Goal: Task Accomplishment & Management: Use online tool/utility

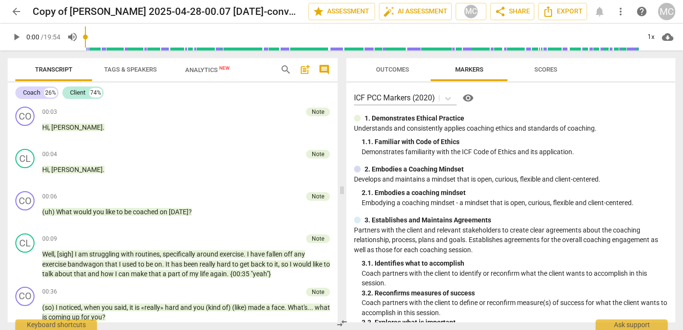
scroll to position [3356, 0]
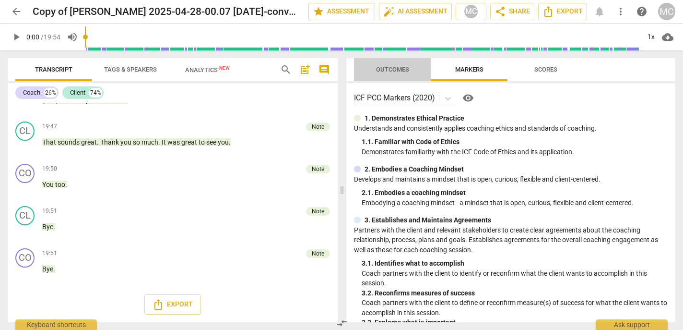
click at [392, 73] on span "Outcomes" at bounding box center [393, 69] width 56 height 13
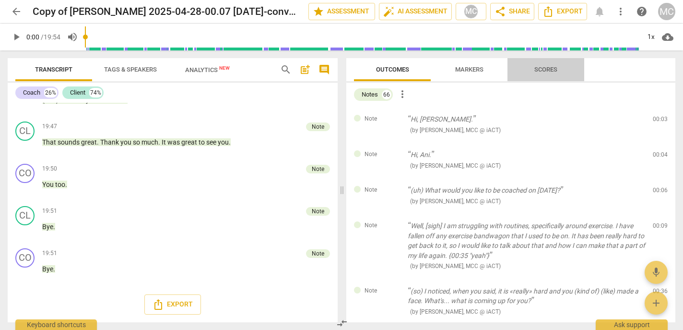
click at [539, 72] on span "Scores" at bounding box center [546, 69] width 23 height 7
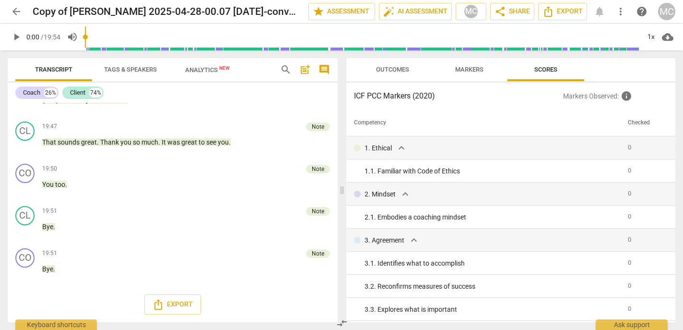
click at [390, 64] on span "Outcomes" at bounding box center [393, 69] width 56 height 13
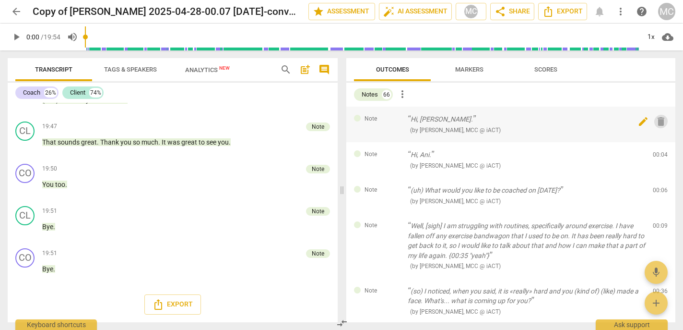
click at [658, 120] on span "delete" at bounding box center [662, 122] width 12 height 12
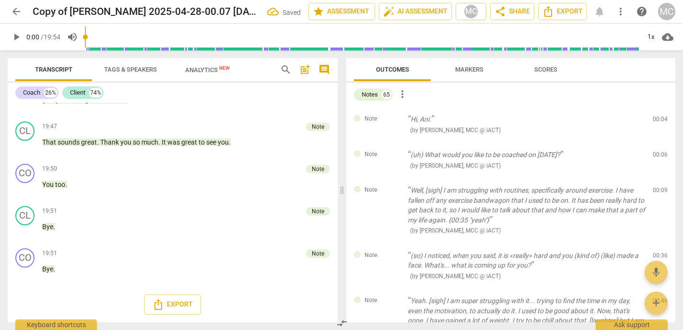
click at [658, 120] on span "delete" at bounding box center [662, 122] width 12 height 12
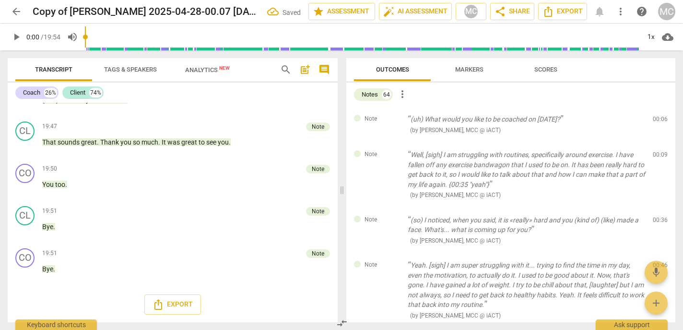
click at [658, 120] on span "delete" at bounding box center [662, 122] width 12 height 12
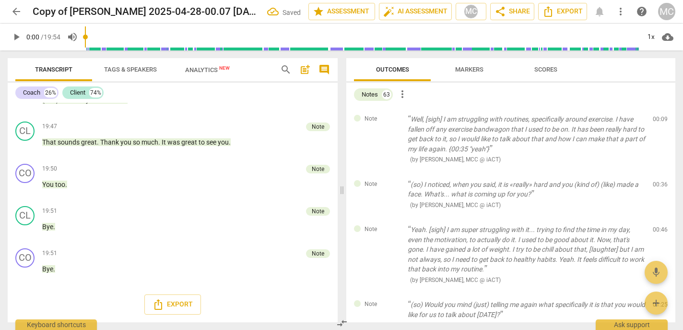
click at [658, 120] on span "delete" at bounding box center [662, 122] width 12 height 12
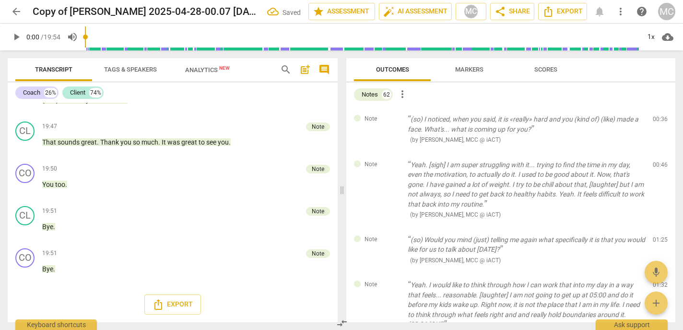
click at [658, 120] on span "delete" at bounding box center [662, 122] width 12 height 12
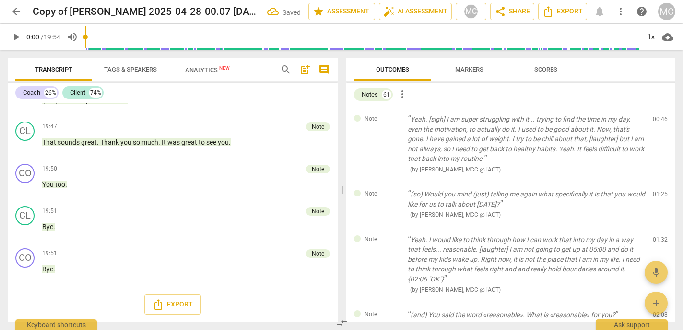
click at [658, 120] on span "delete" at bounding box center [662, 122] width 12 height 12
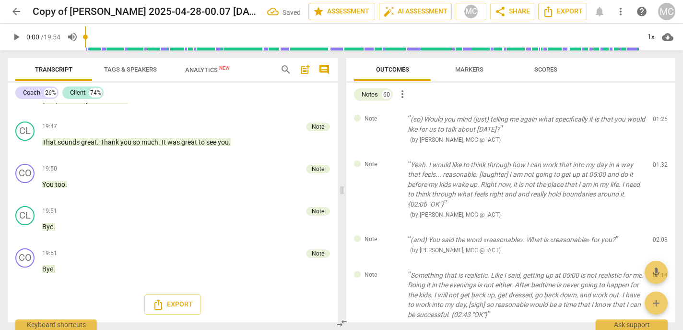
click at [658, 120] on span "delete" at bounding box center [662, 122] width 12 height 12
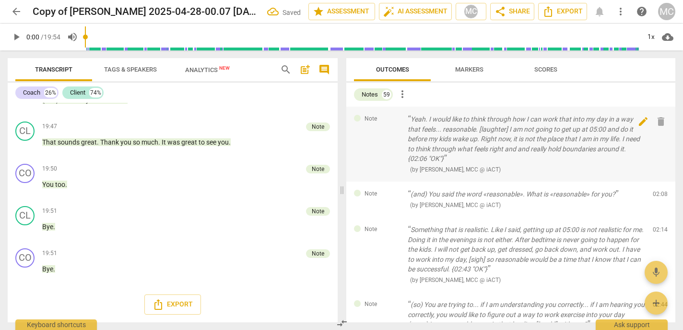
click at [658, 120] on span "delete" at bounding box center [662, 122] width 12 height 12
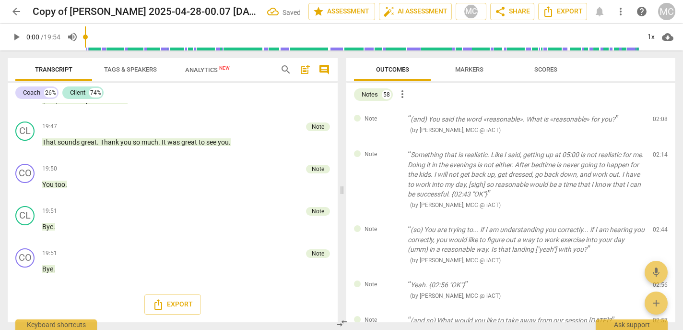
scroll to position [3351, 0]
click at [658, 120] on span "delete" at bounding box center [662, 122] width 12 height 12
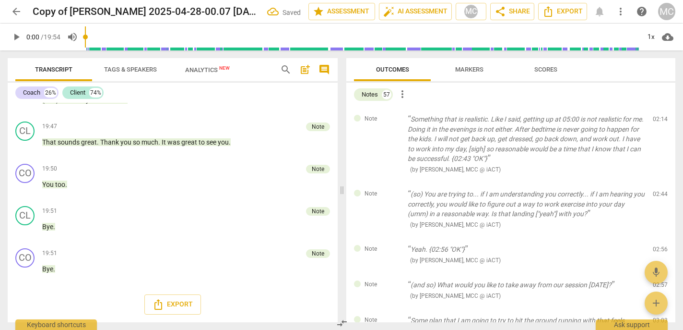
click at [658, 120] on span "delete" at bounding box center [662, 122] width 12 height 12
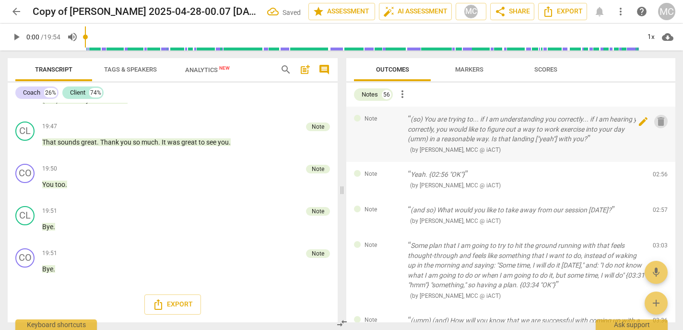
click at [658, 120] on span "delete" at bounding box center [662, 122] width 12 height 12
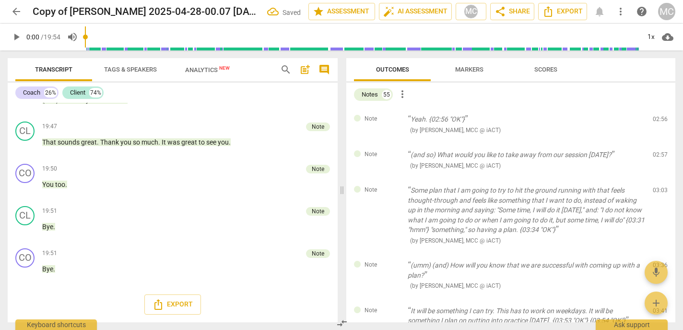
scroll to position [3349, 0]
click at [658, 120] on span "delete" at bounding box center [662, 122] width 12 height 12
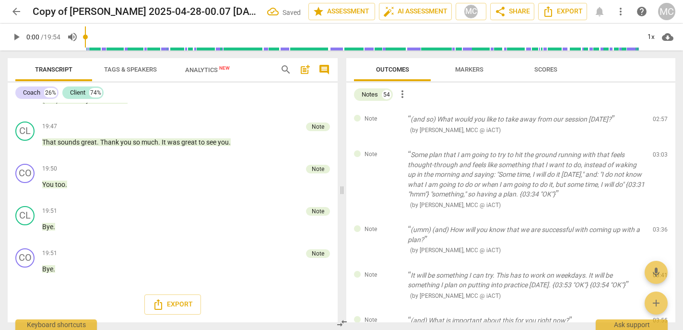
click at [658, 120] on span "delete" at bounding box center [662, 122] width 12 height 12
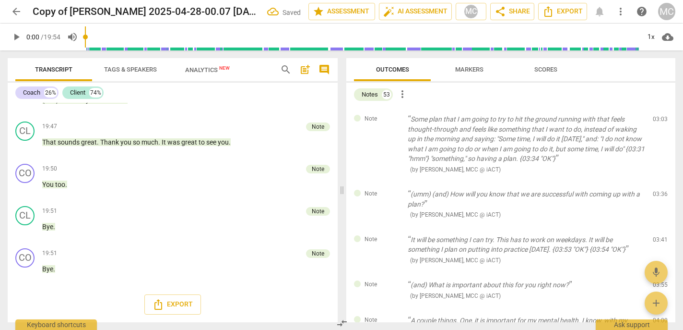
click at [658, 120] on span "delete" at bounding box center [662, 122] width 12 height 12
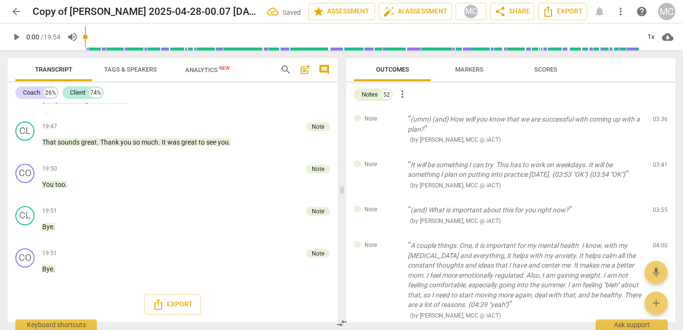
scroll to position [3349, 0]
click at [658, 120] on span "delete" at bounding box center [662, 122] width 12 height 12
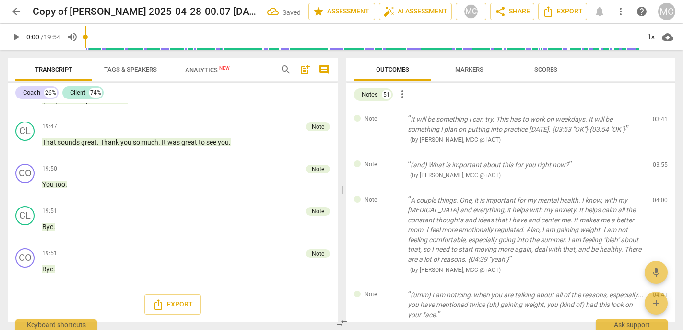
click at [658, 120] on span "delete" at bounding box center [662, 122] width 12 height 12
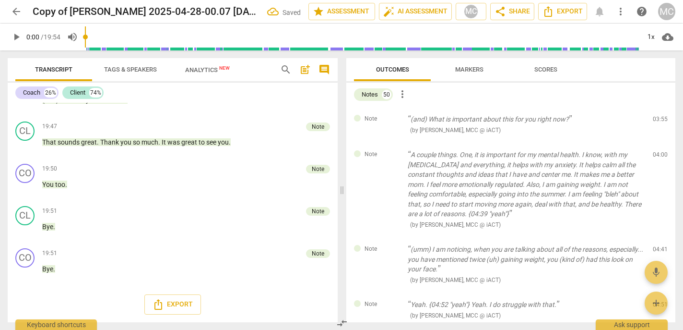
scroll to position [3348, 0]
click at [658, 120] on span "delete" at bounding box center [662, 122] width 12 height 12
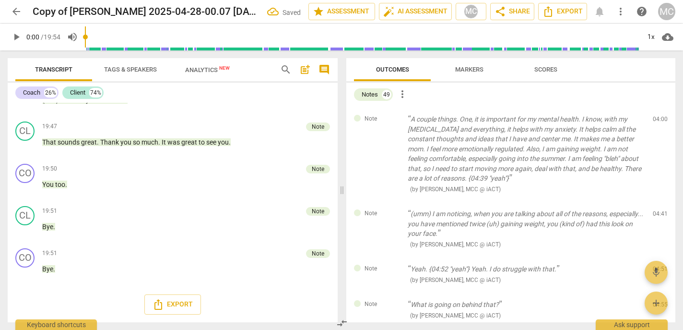
click at [658, 120] on span "delete" at bounding box center [662, 122] width 12 height 12
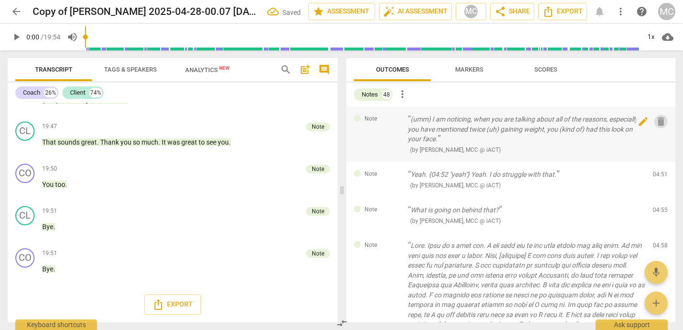
click at [658, 120] on span "delete" at bounding box center [662, 122] width 12 height 12
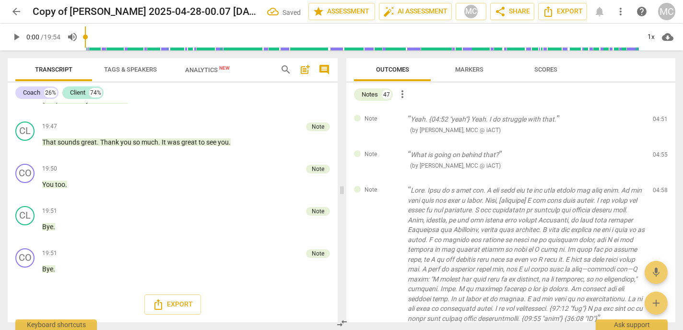
scroll to position [3346, 0]
click at [658, 120] on span "delete" at bounding box center [662, 122] width 12 height 12
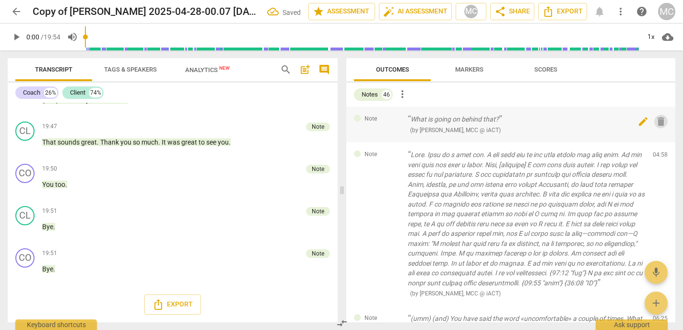
click at [658, 119] on span "delete" at bounding box center [662, 122] width 12 height 12
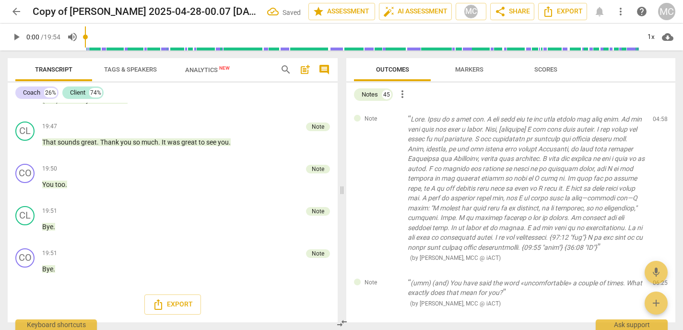
click at [658, 119] on span "delete" at bounding box center [662, 122] width 12 height 12
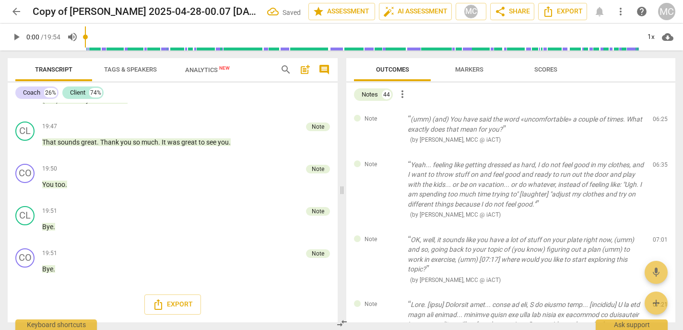
click at [658, 119] on span "delete" at bounding box center [662, 122] width 12 height 12
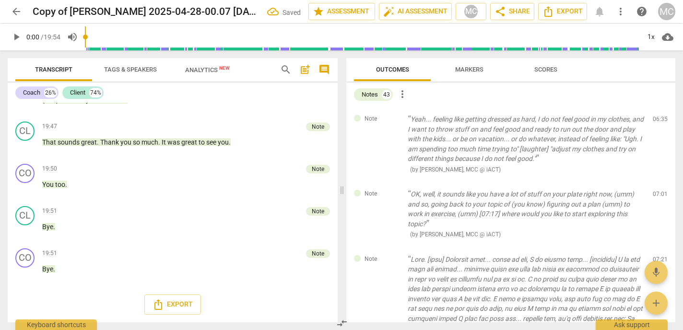
click at [658, 119] on span "delete" at bounding box center [662, 122] width 12 height 12
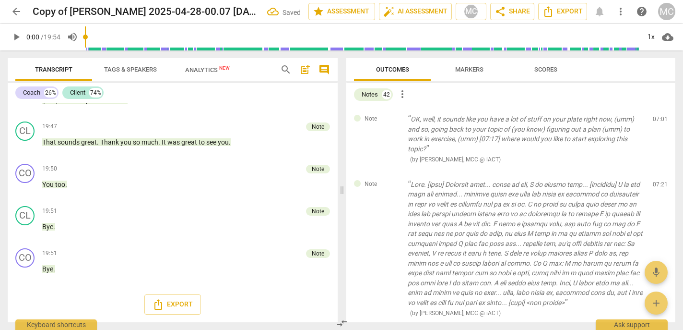
click at [658, 119] on span "delete" at bounding box center [662, 122] width 12 height 12
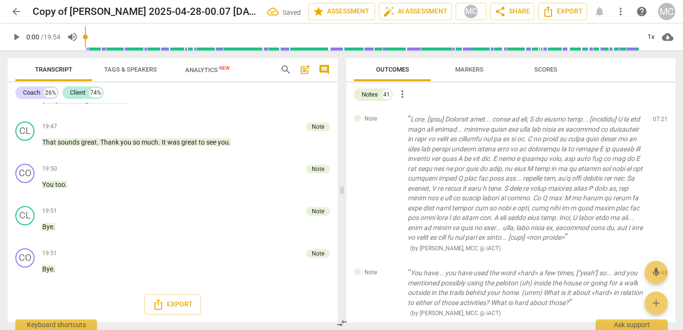
click at [658, 119] on span "delete" at bounding box center [662, 122] width 12 height 12
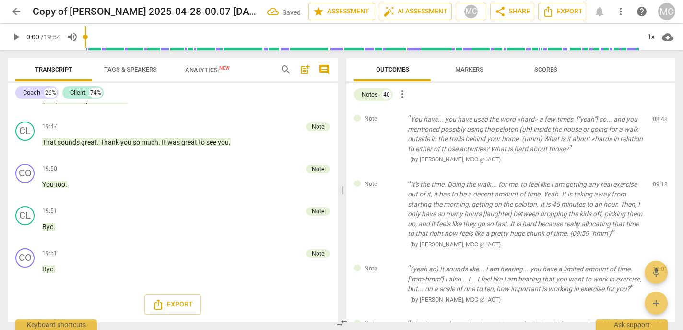
click at [658, 119] on span "delete" at bounding box center [662, 122] width 12 height 12
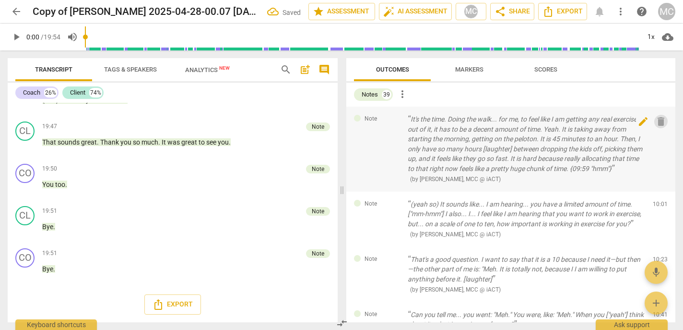
click at [658, 119] on span "delete" at bounding box center [662, 122] width 12 height 12
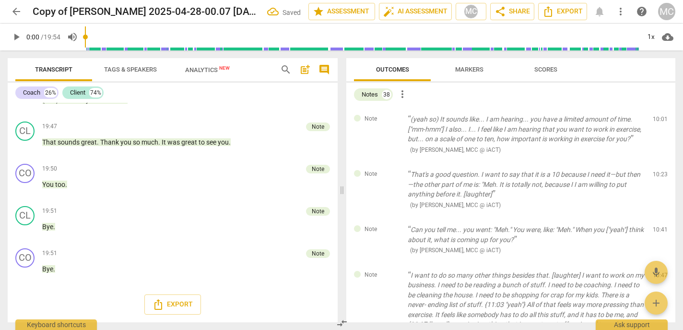
click at [658, 119] on span "delete" at bounding box center [662, 122] width 12 height 12
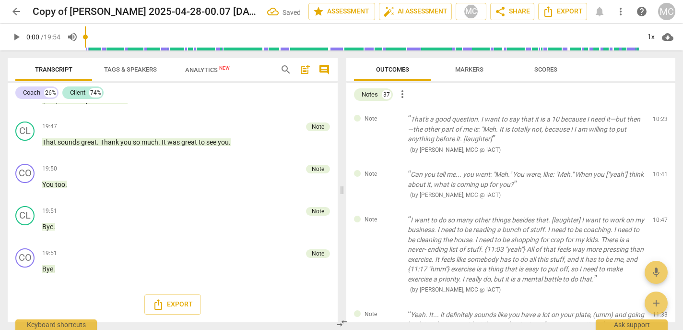
click at [658, 119] on span "delete" at bounding box center [662, 122] width 12 height 12
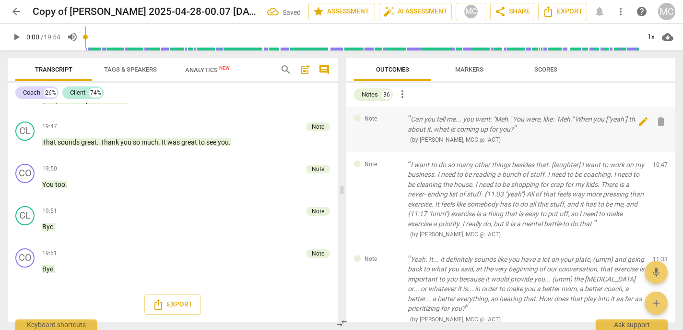
click at [658, 119] on span "delete" at bounding box center [662, 122] width 12 height 12
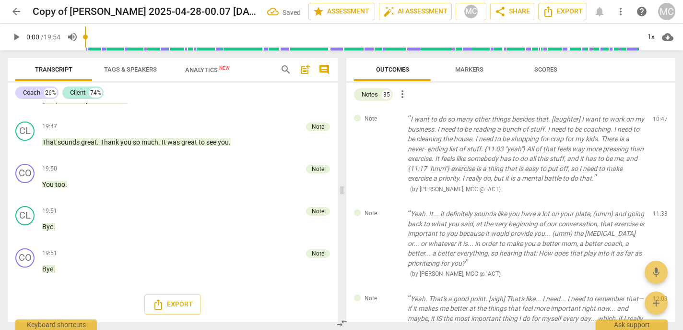
click at [658, 119] on span "delete" at bounding box center [662, 122] width 12 height 12
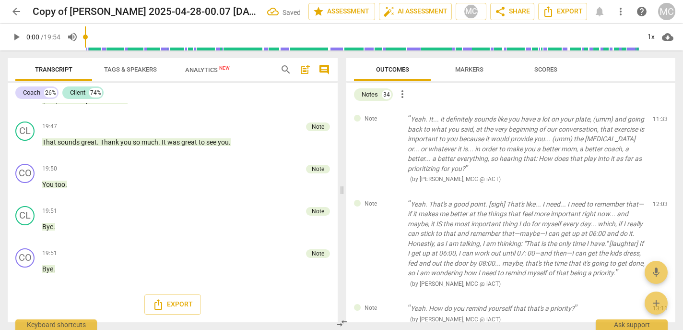
scroll to position [3335, 0]
click at [658, 119] on span "delete" at bounding box center [662, 122] width 12 height 12
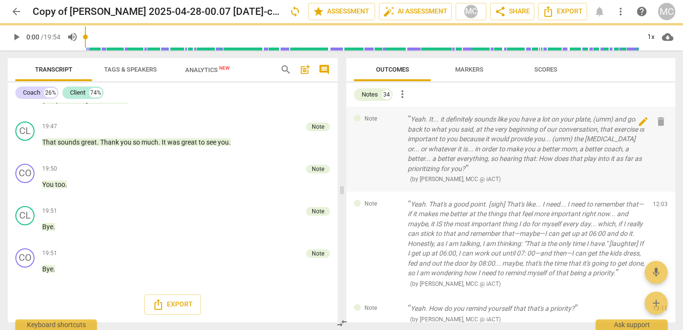
click at [658, 191] on div "Note Yeah. That's a good point. [sigh] That's like... I need... I need to remem…" at bounding box center [511, 243] width 329 height 105
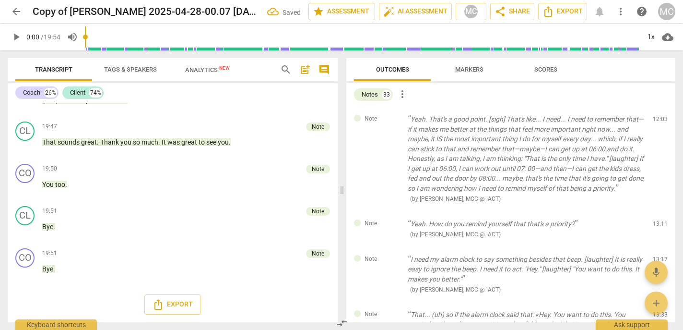
scroll to position [3334, 0]
click at [658, 119] on span "delete" at bounding box center [662, 122] width 12 height 12
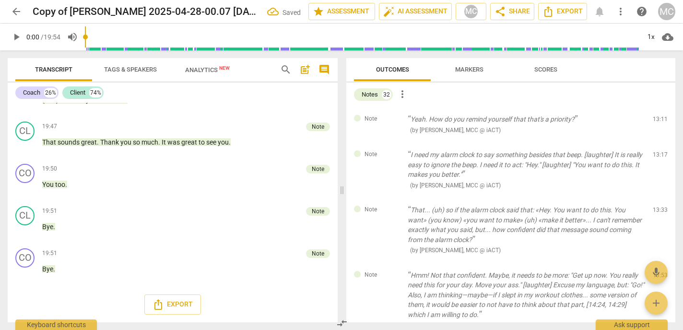
scroll to position [3333, 0]
click at [658, 119] on span "delete" at bounding box center [662, 122] width 12 height 12
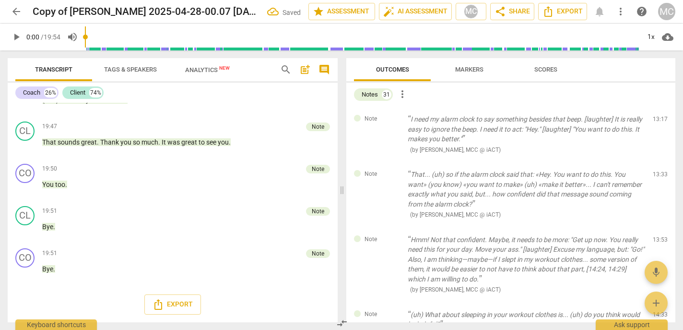
click at [658, 119] on span "delete" at bounding box center [662, 122] width 12 height 12
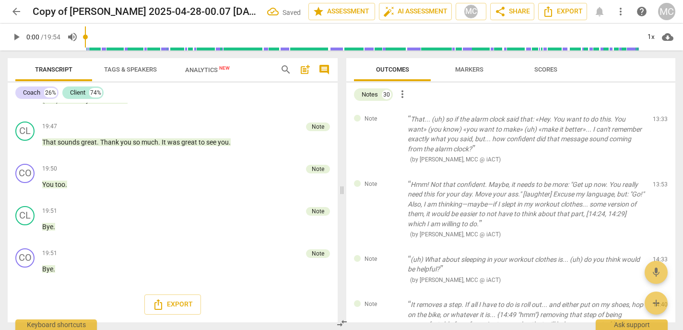
click at [658, 119] on span "delete" at bounding box center [662, 122] width 12 height 12
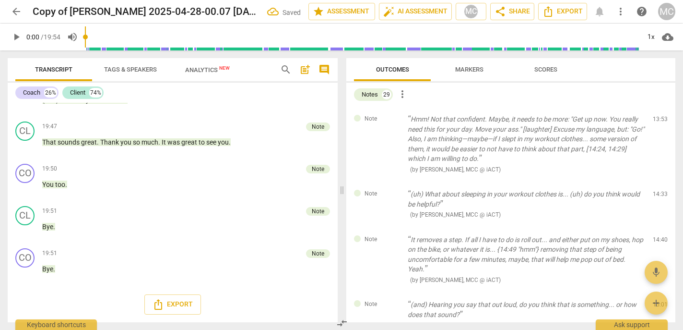
click at [658, 119] on span "delete" at bounding box center [662, 122] width 12 height 12
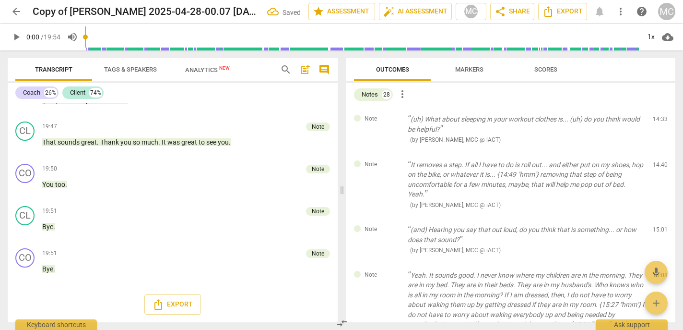
scroll to position [3330, 0]
click at [658, 119] on span "delete" at bounding box center [662, 122] width 12 height 12
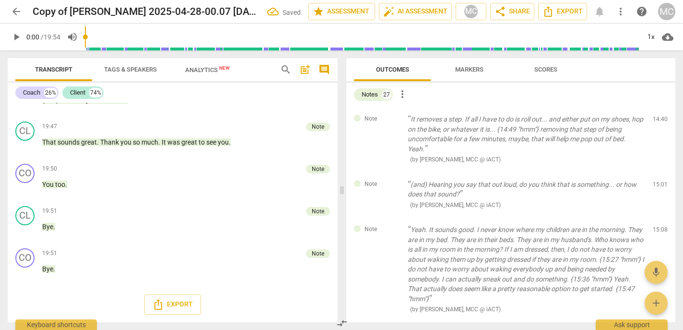
click at [658, 119] on span "delete" at bounding box center [662, 122] width 12 height 12
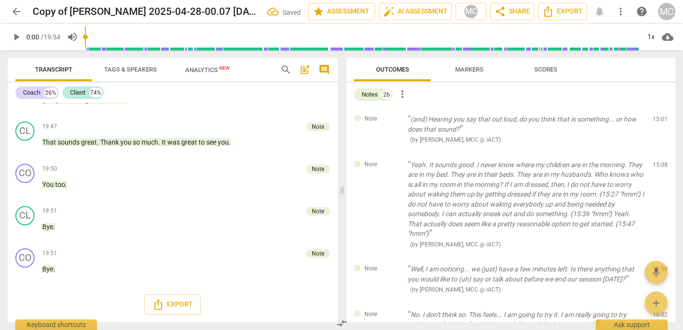
scroll to position [3329, 0]
click at [658, 119] on span "delete" at bounding box center [662, 122] width 12 height 12
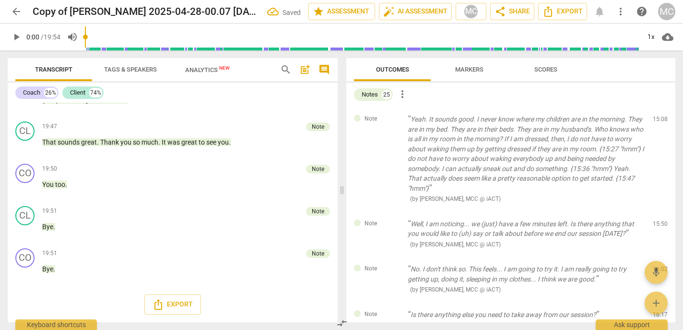
click at [658, 119] on span "delete" at bounding box center [662, 122] width 12 height 12
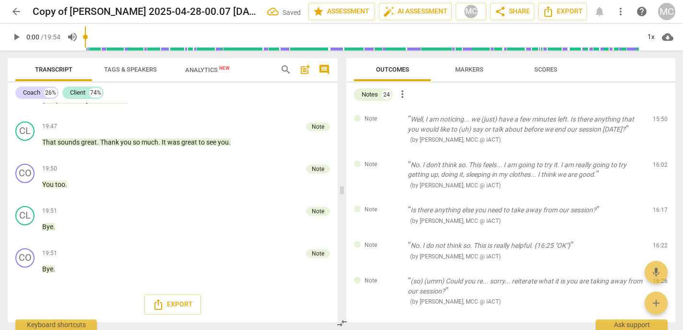
click at [658, 119] on span "delete" at bounding box center [662, 122] width 12 height 12
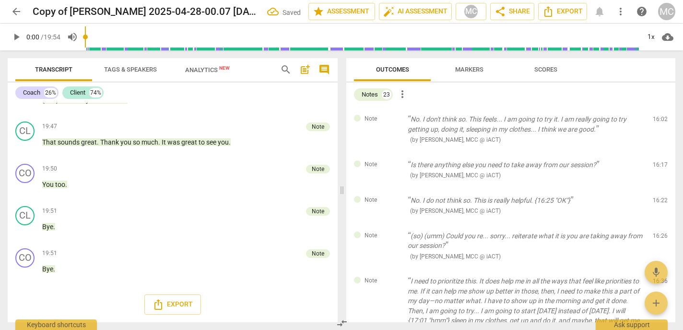
click at [658, 119] on span "delete" at bounding box center [662, 122] width 12 height 12
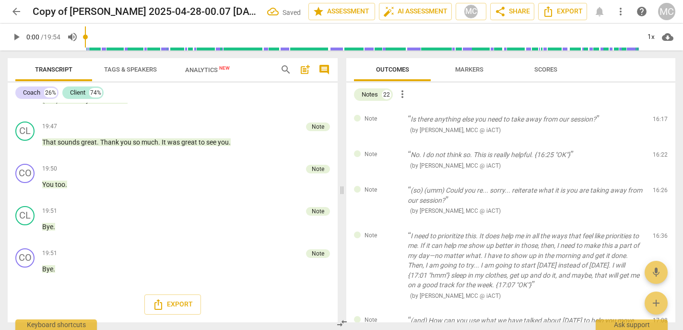
scroll to position [3326, 0]
click at [658, 119] on span "delete" at bounding box center [662, 122] width 12 height 12
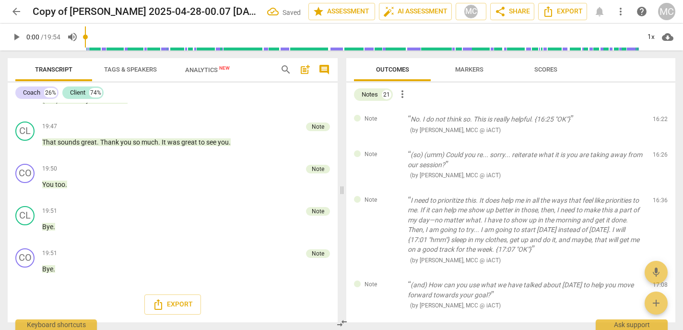
click at [658, 119] on span "delete" at bounding box center [662, 122] width 12 height 12
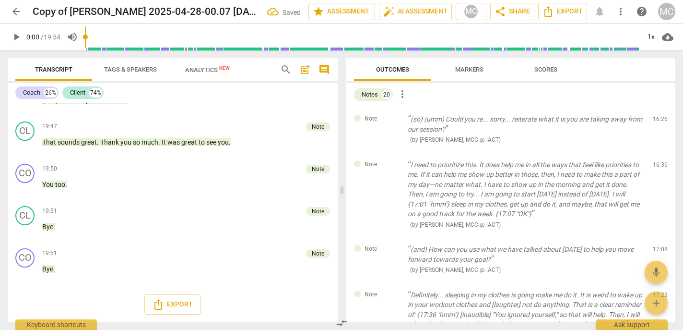
click at [658, 119] on span "delete" at bounding box center [662, 122] width 12 height 12
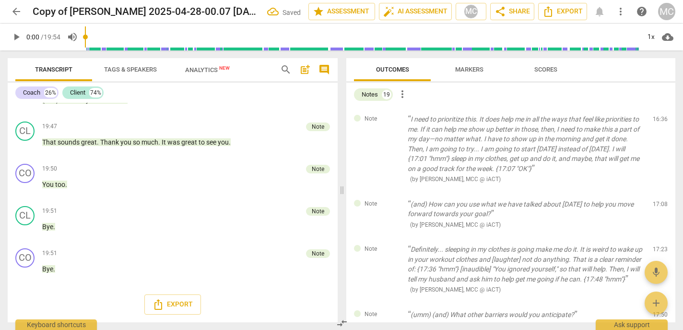
click at [658, 119] on span "delete" at bounding box center [662, 122] width 12 height 12
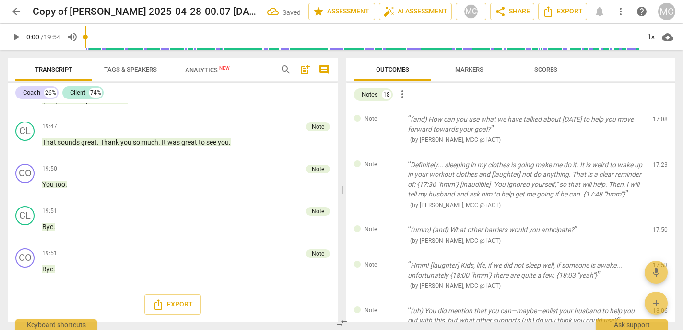
click at [658, 119] on span "delete" at bounding box center [662, 122] width 12 height 12
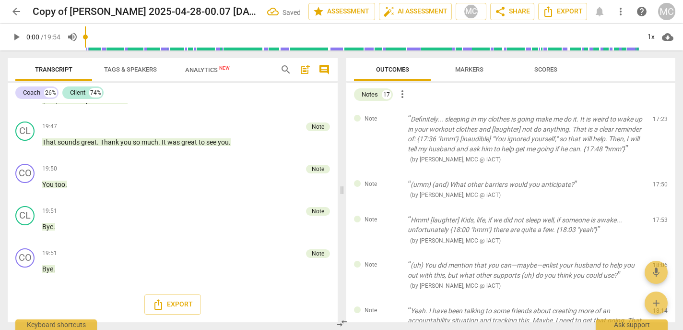
click at [658, 119] on span "delete" at bounding box center [662, 122] width 12 height 12
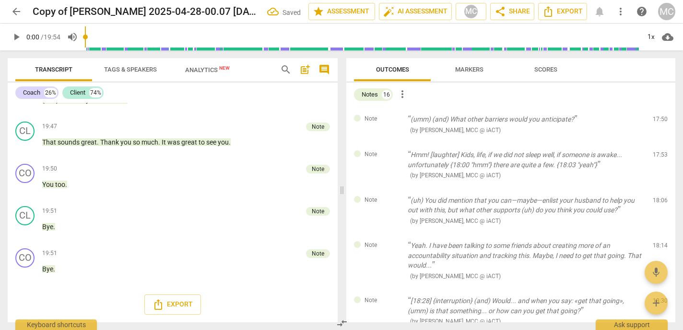
scroll to position [3324, 0]
click at [658, 119] on span "delete" at bounding box center [662, 122] width 12 height 12
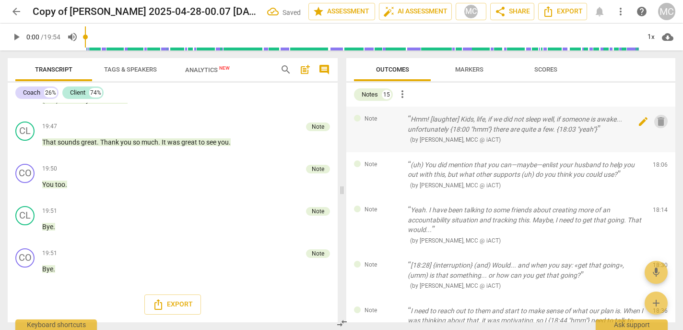
click at [658, 119] on span "delete" at bounding box center [662, 122] width 12 height 12
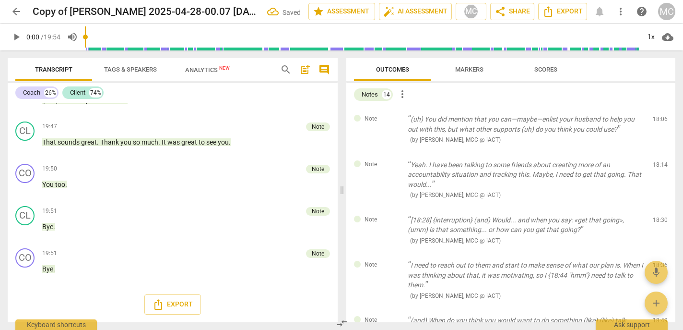
click at [658, 119] on span "delete" at bounding box center [662, 122] width 12 height 12
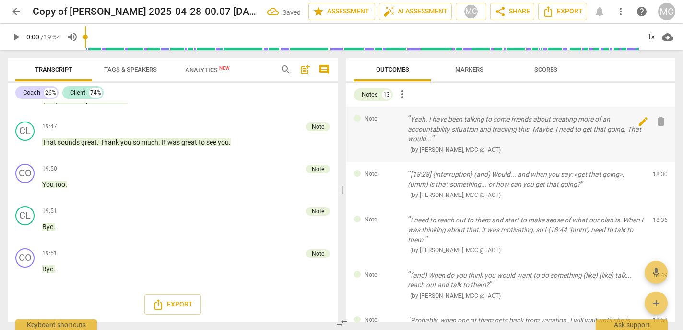
click at [658, 119] on span "delete" at bounding box center [662, 122] width 12 height 12
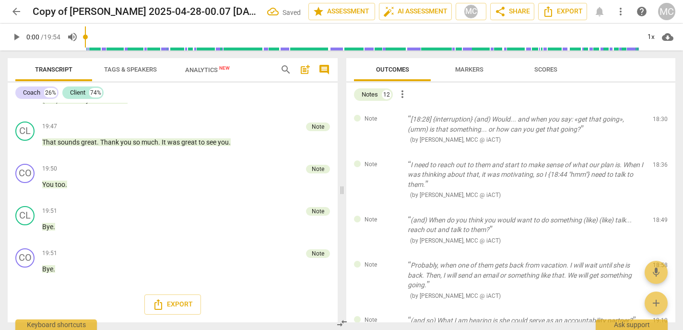
click at [658, 119] on span "delete" at bounding box center [662, 122] width 12 height 12
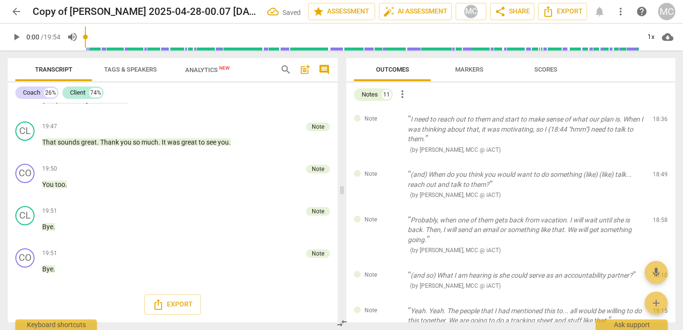
click at [658, 119] on span "delete" at bounding box center [662, 122] width 12 height 12
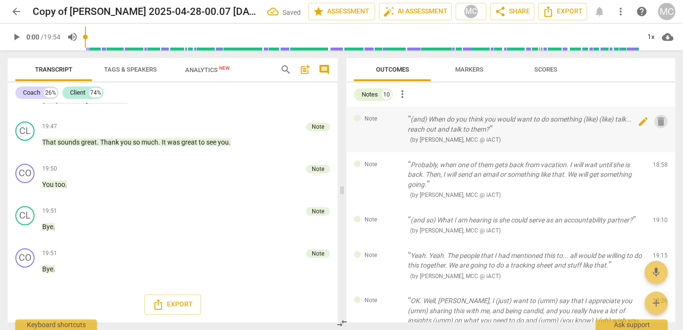
click at [658, 118] on span "delete" at bounding box center [662, 122] width 12 height 12
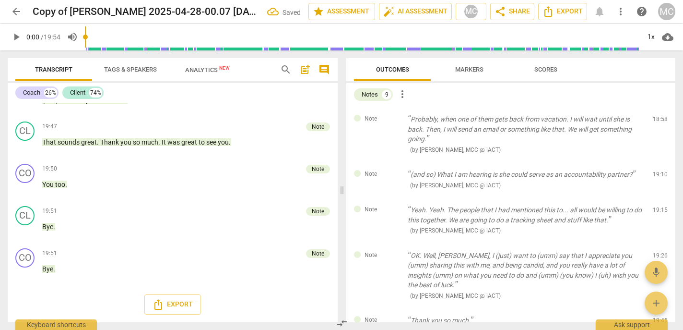
click at [658, 118] on span "delete" at bounding box center [662, 122] width 12 height 12
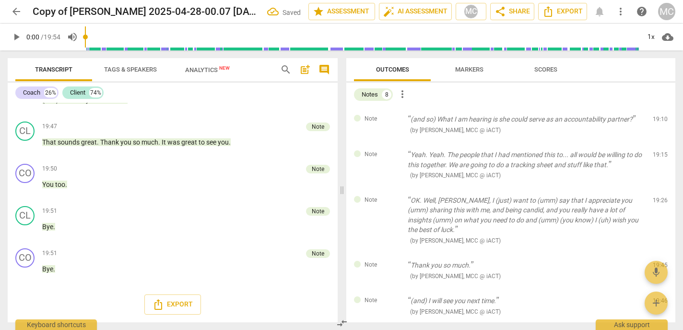
scroll to position [3317, 0]
click at [658, 118] on span "delete" at bounding box center [662, 122] width 12 height 12
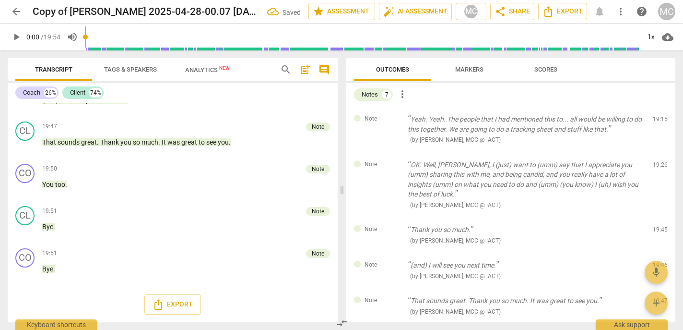
click at [658, 118] on span "delete" at bounding box center [662, 122] width 12 height 12
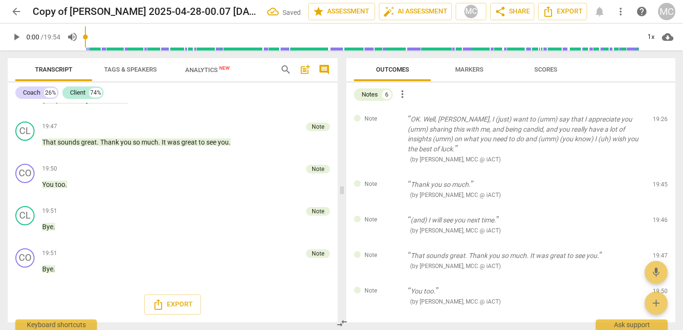
click at [658, 118] on span "delete" at bounding box center [662, 122] width 12 height 12
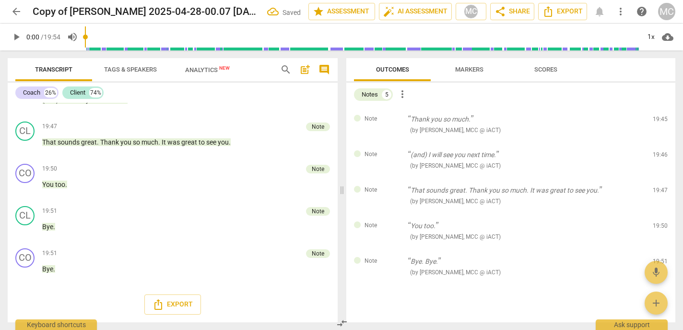
scroll to position [3315, 0]
click at [658, 118] on span "delete" at bounding box center [662, 122] width 12 height 12
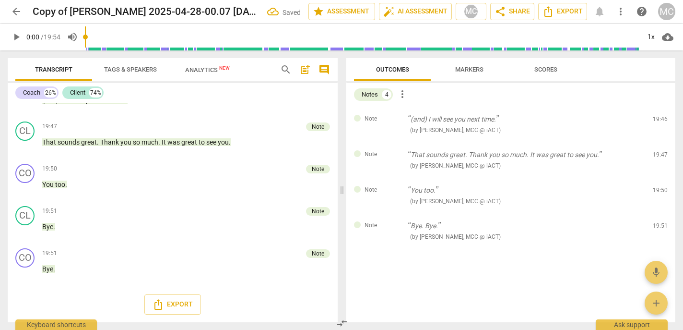
click at [658, 118] on span "delete" at bounding box center [662, 122] width 12 height 12
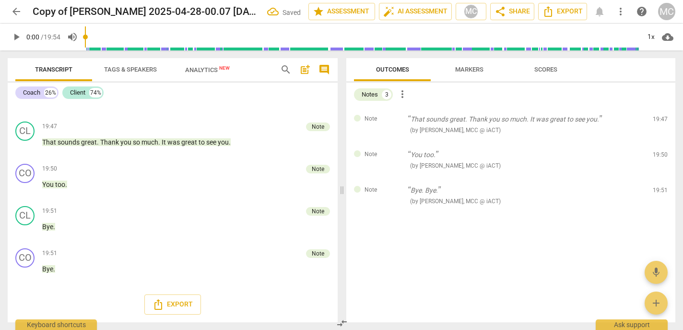
click at [658, 118] on span "delete" at bounding box center [662, 122] width 12 height 12
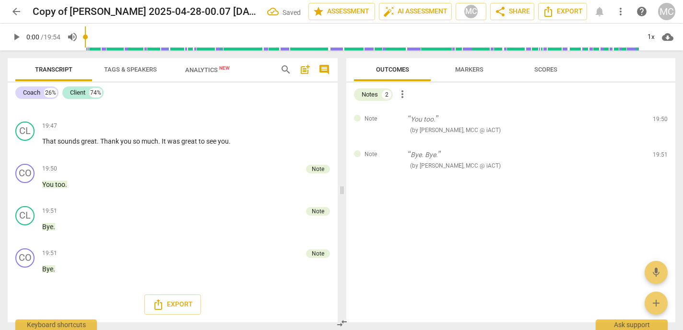
click at [658, 118] on span "delete" at bounding box center [662, 122] width 12 height 12
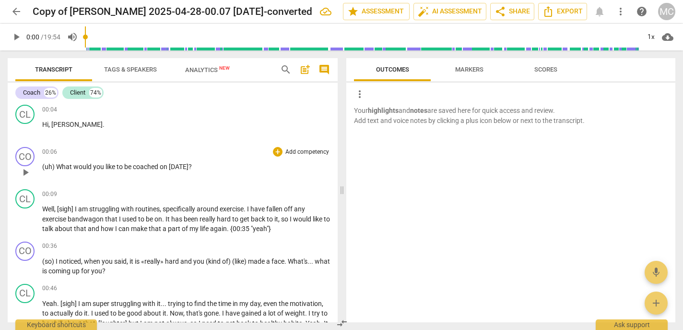
scroll to position [0, 0]
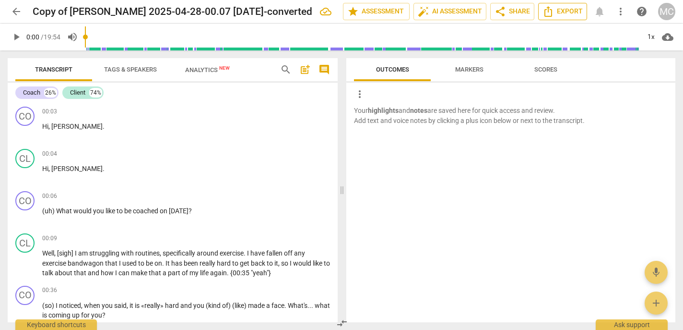
click at [555, 10] on span "Export" at bounding box center [563, 12] width 40 height 12
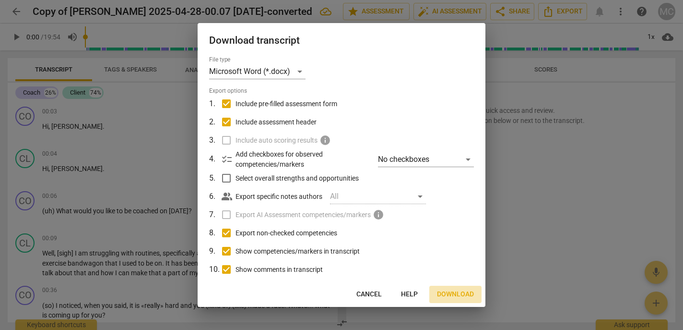
click at [448, 297] on span "Download" at bounding box center [455, 294] width 37 height 10
